Goal: Check status

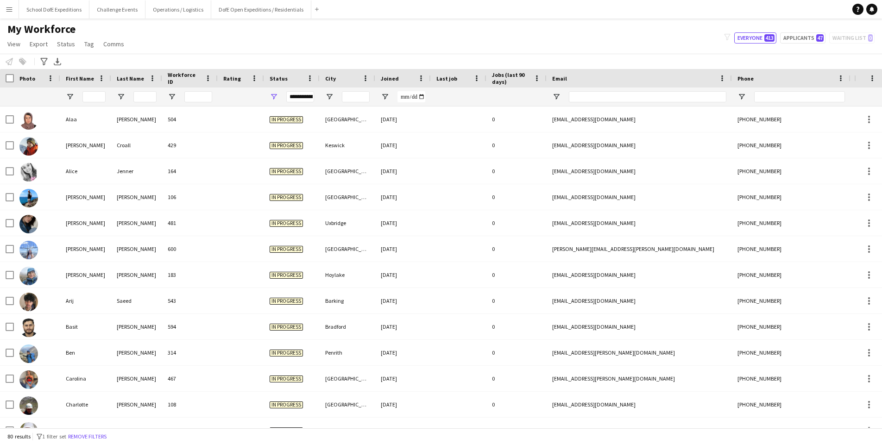
scroll to position [0, 2]
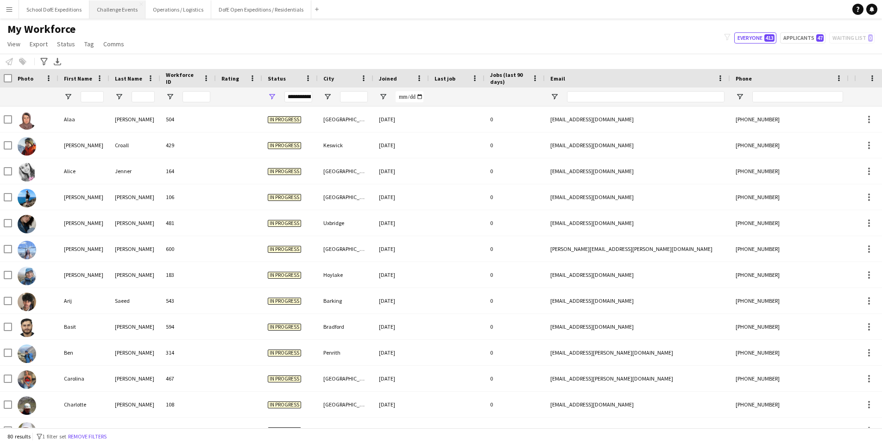
click at [114, 8] on button "Challenge Events Close" at bounding box center [117, 9] width 56 height 18
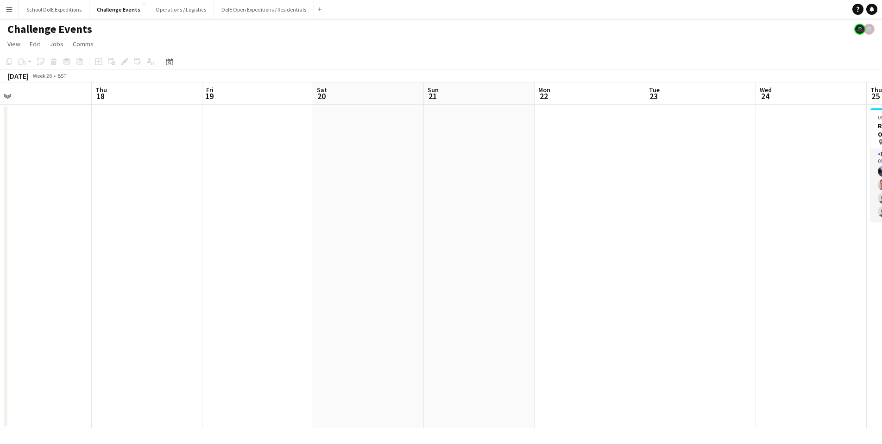
scroll to position [0, 270]
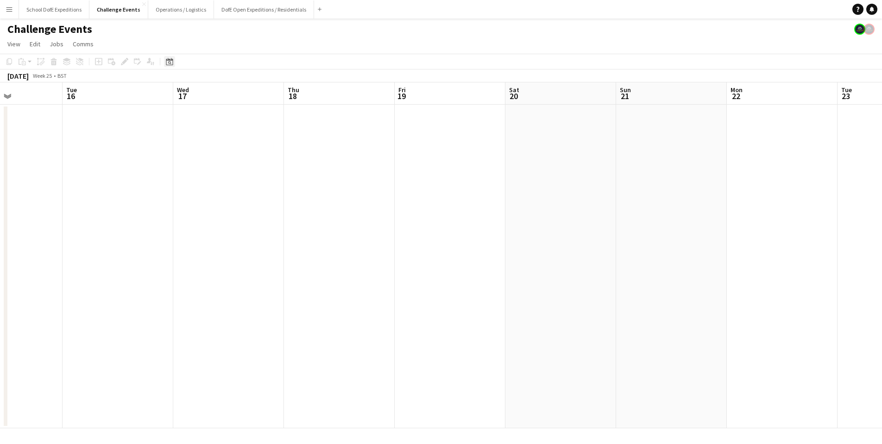
click at [169, 61] on icon "Date picker" at bounding box center [169, 61] width 7 height 7
click at [228, 93] on span "Previous month" at bounding box center [226, 93] width 19 height 19
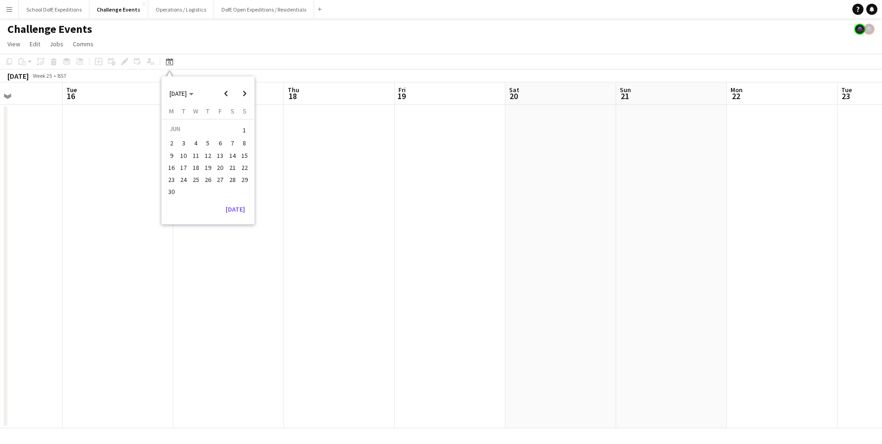
click at [235, 138] on span "7" at bounding box center [232, 143] width 11 height 11
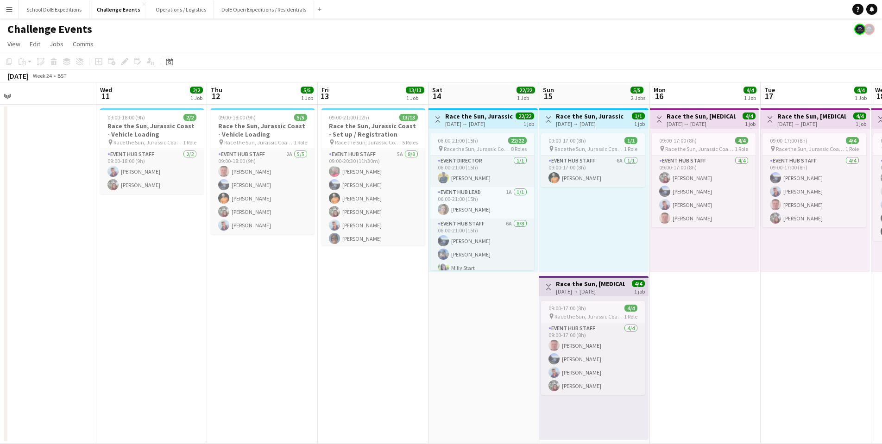
scroll to position [0, 239]
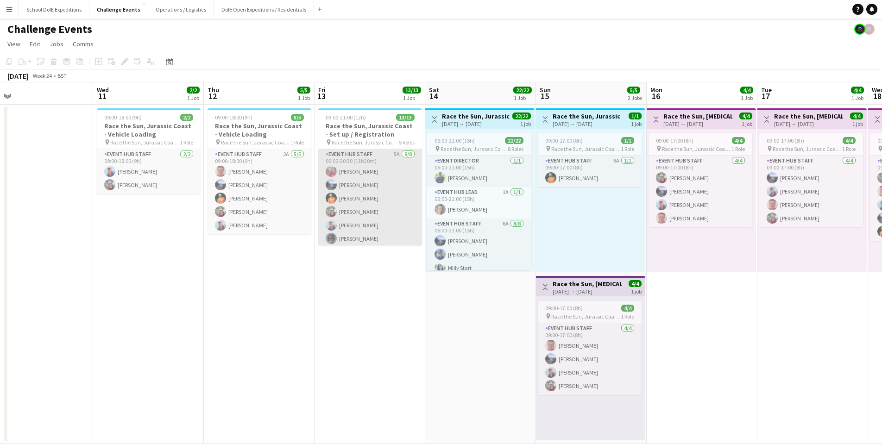
click at [359, 205] on app-card-role "Event Hub Staff 5A [DATE] 09:00-20:30 (11h30m) [PERSON_NAME] [PERSON_NAME] [PER…" at bounding box center [370, 212] width 104 height 126
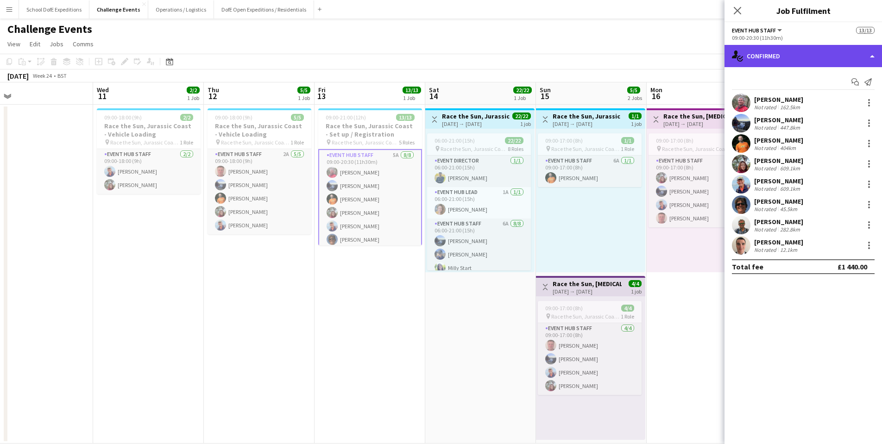
click at [779, 52] on div "single-neutral-actions-check-2 Confirmed" at bounding box center [804, 56] width 158 height 22
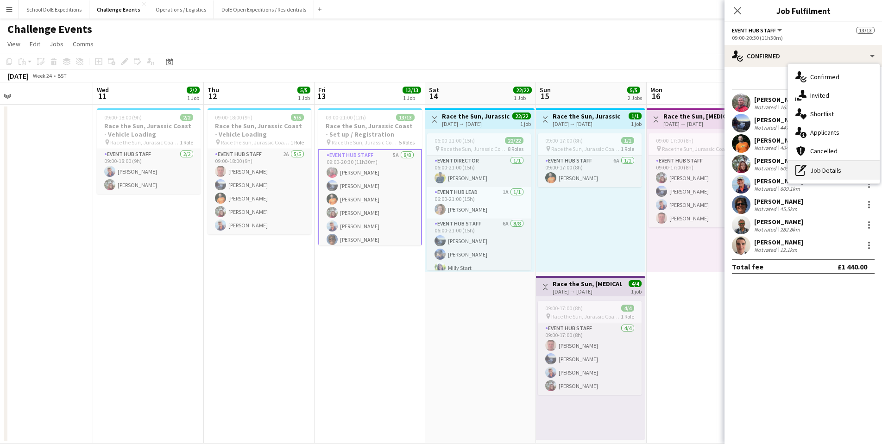
click at [825, 170] on div "pen-write Job Details" at bounding box center [834, 170] width 92 height 19
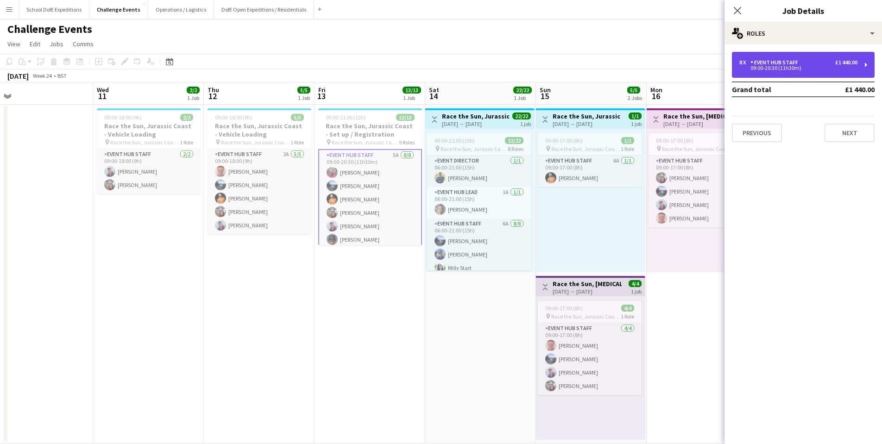
click at [816, 65] on div "8 x Event Hub Staff £1 440.00" at bounding box center [799, 62] width 118 height 6
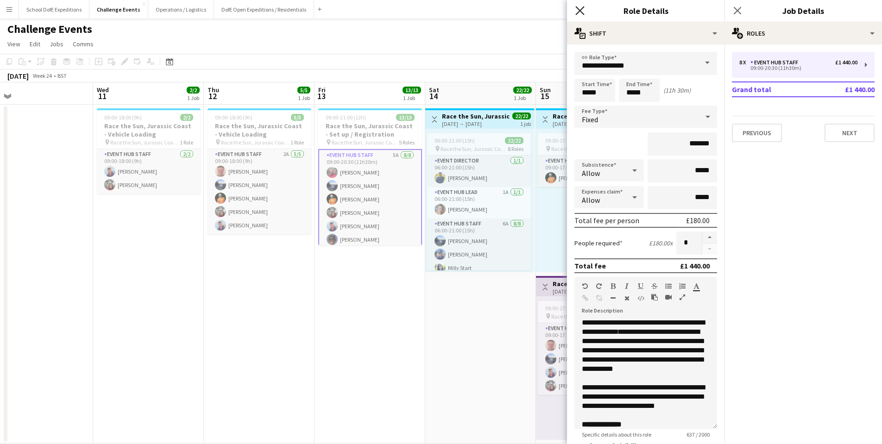
click at [584, 9] on icon "Close pop-in" at bounding box center [580, 10] width 9 height 9
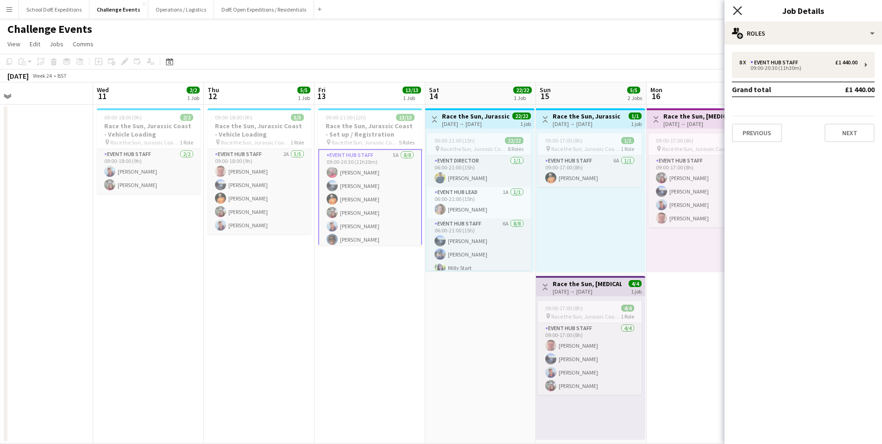
click at [737, 11] on icon at bounding box center [737, 10] width 9 height 9
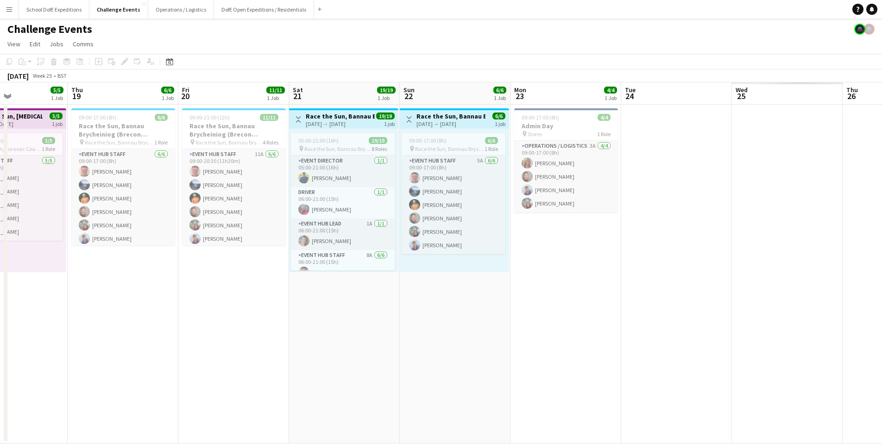
scroll to position [0, 270]
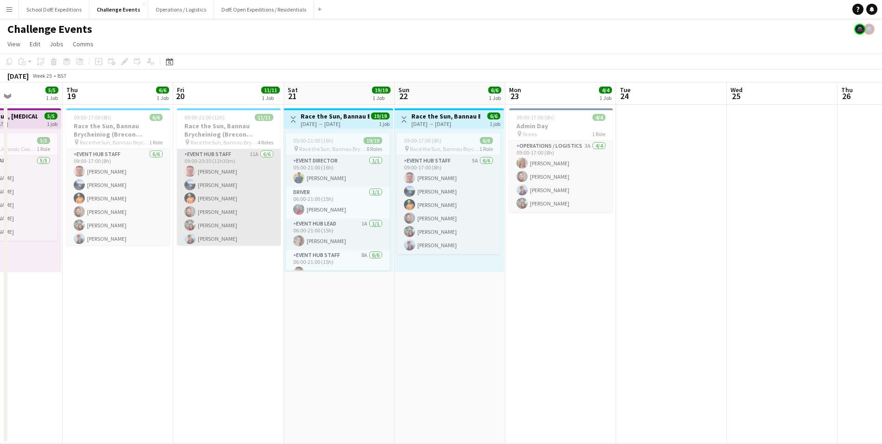
click at [218, 209] on app-card-role "Event Hub Staff 11A [DATE] 09:00-20:30 (11h30m) [PERSON_NAME] [PERSON_NAME] [PE…" at bounding box center [229, 198] width 104 height 99
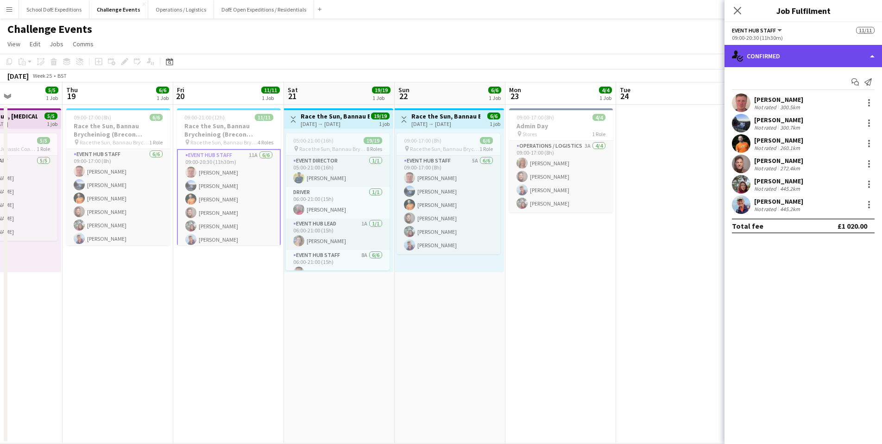
click at [799, 59] on div "single-neutral-actions-check-2 Confirmed" at bounding box center [804, 56] width 158 height 22
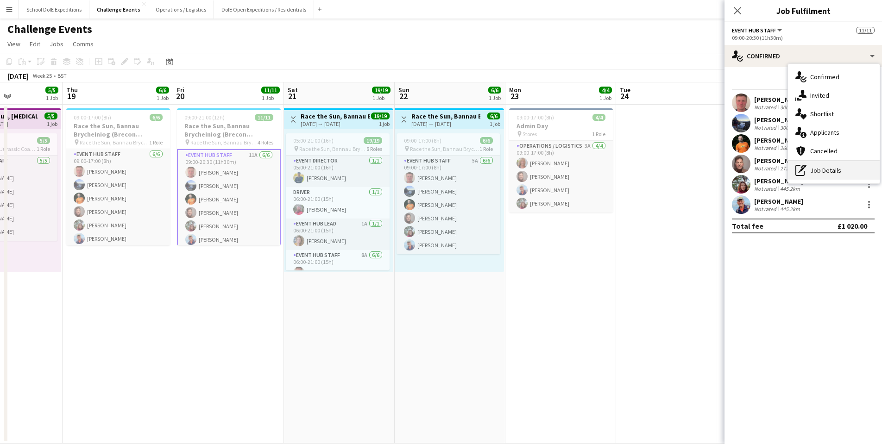
click at [821, 171] on div "pen-write Job Details" at bounding box center [834, 170] width 92 height 19
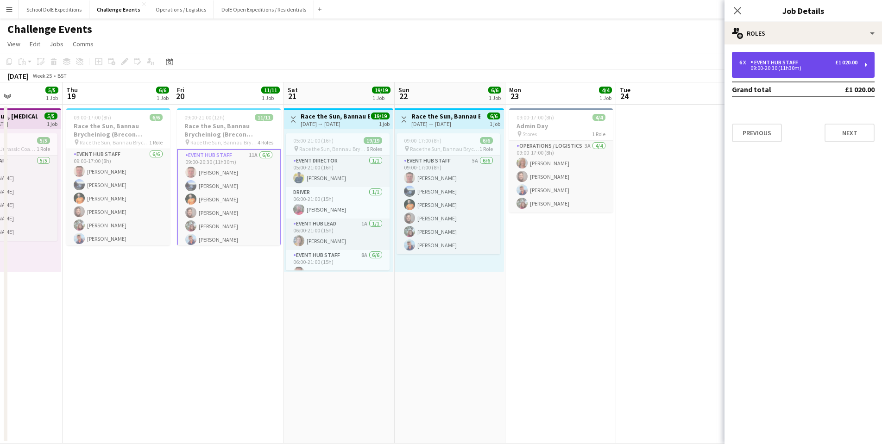
click at [780, 62] on div "Event Hub Staff" at bounding box center [776, 62] width 51 height 6
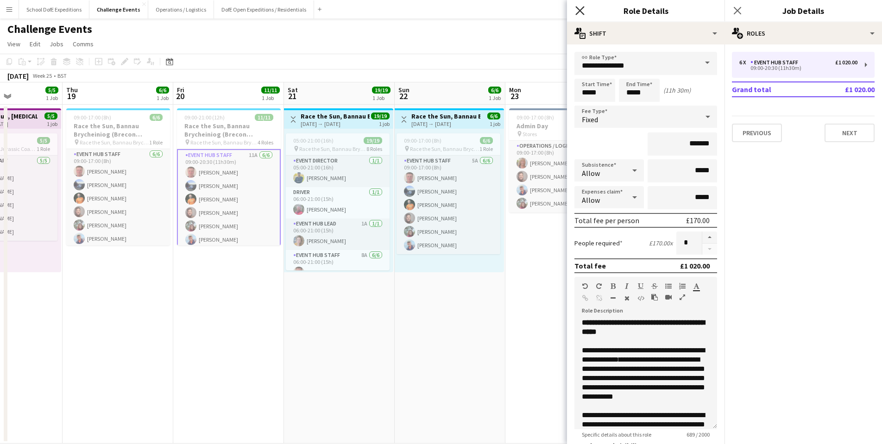
click at [581, 9] on icon "Close pop-in" at bounding box center [580, 10] width 9 height 9
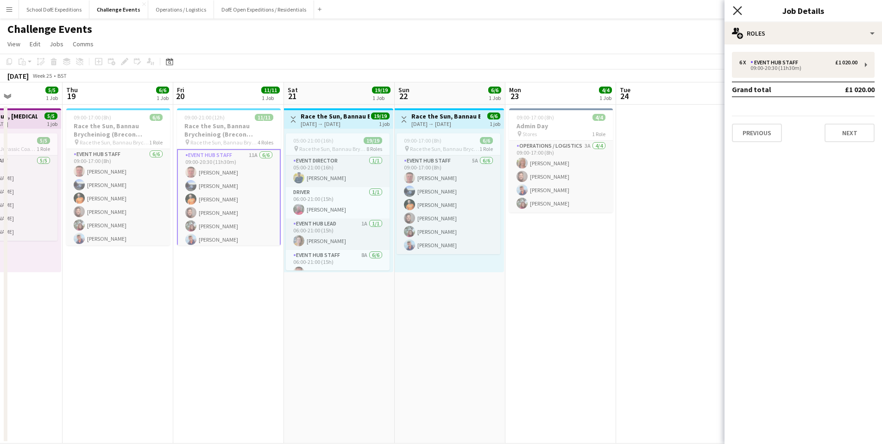
click at [739, 13] on icon "Close pop-in" at bounding box center [737, 10] width 9 height 9
